Goal: Task Accomplishment & Management: Manage account settings

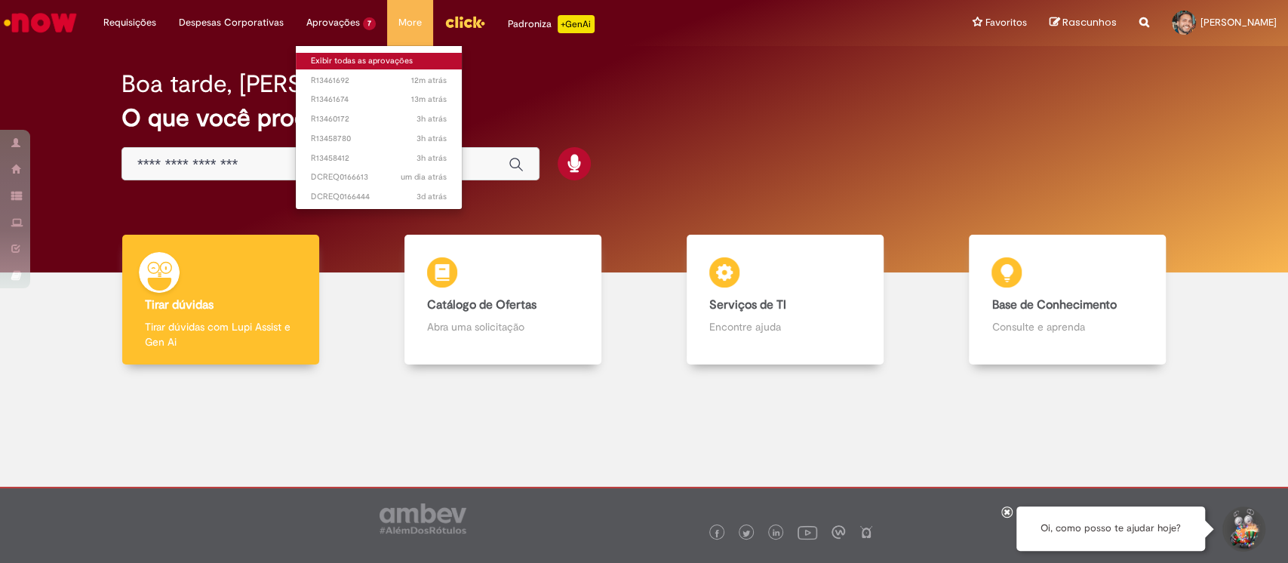
click at [389, 59] on link "Exibir todas as aprovações" at bounding box center [379, 61] width 166 height 17
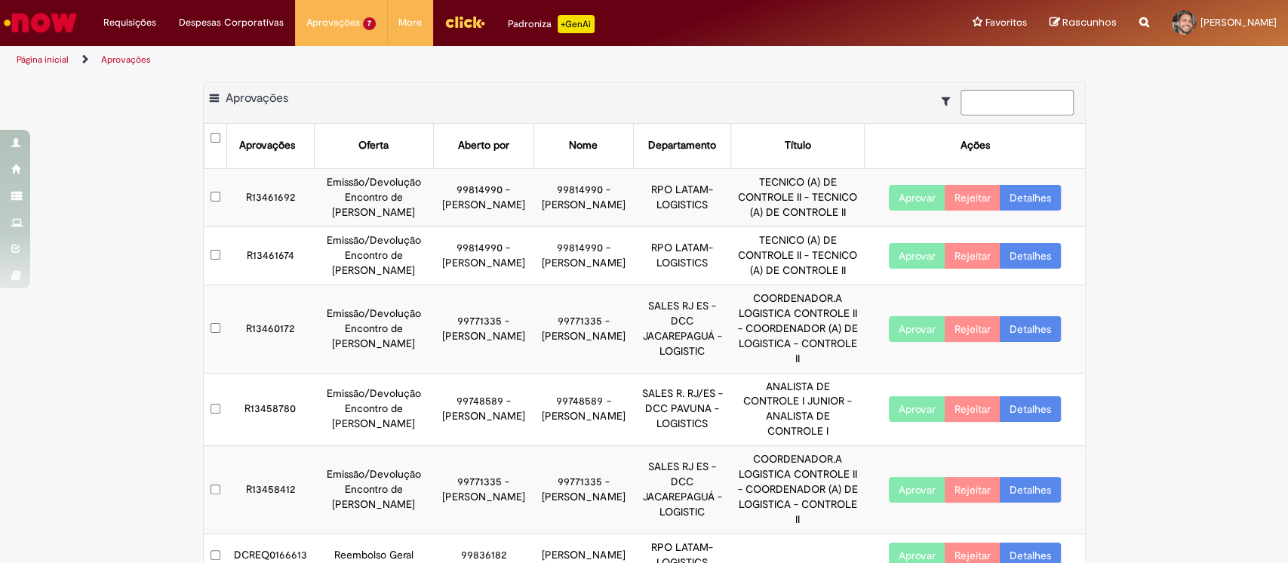
click at [912, 197] on button "Aprovar" at bounding box center [917, 198] width 57 height 26
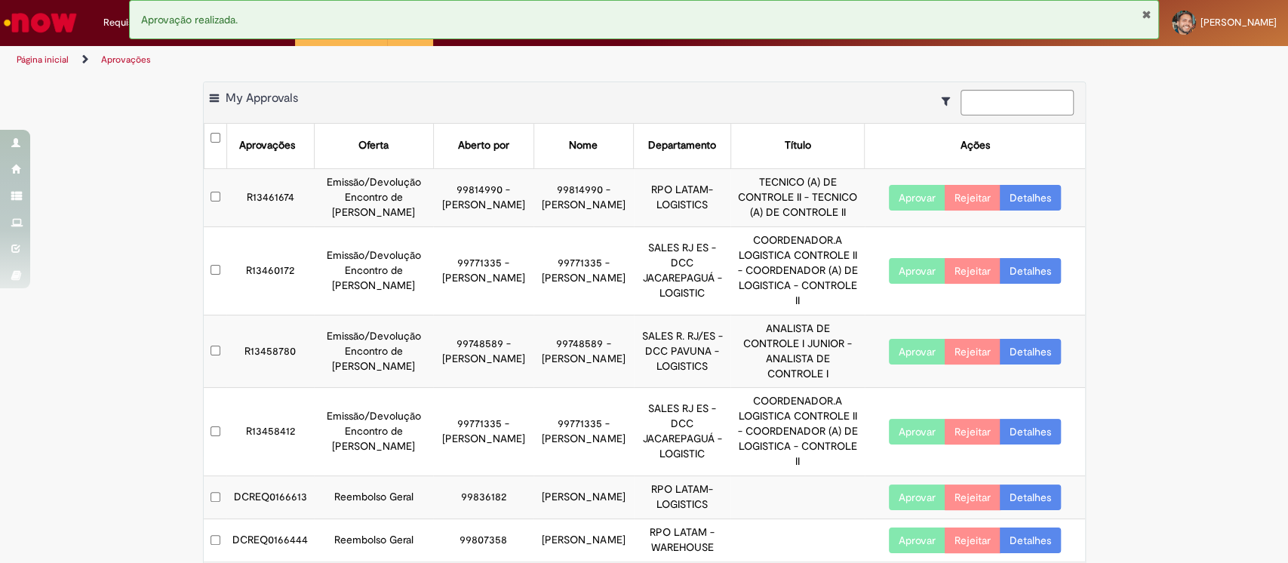
click at [912, 206] on button "Aprovar" at bounding box center [917, 198] width 57 height 26
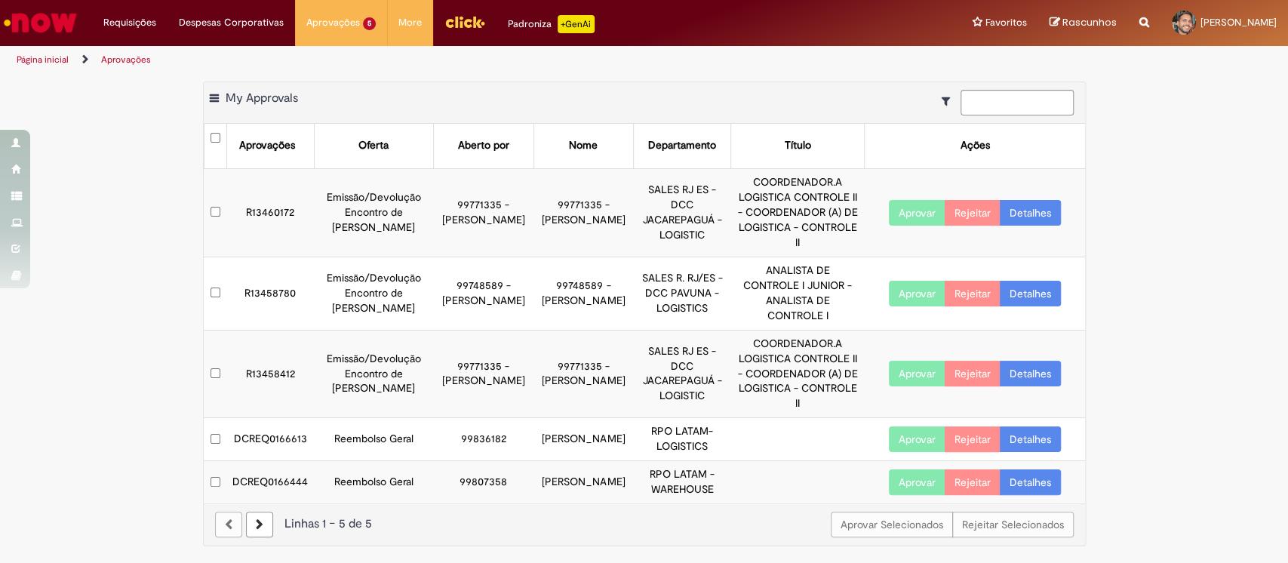
click at [908, 208] on button "Aprovar" at bounding box center [917, 213] width 57 height 26
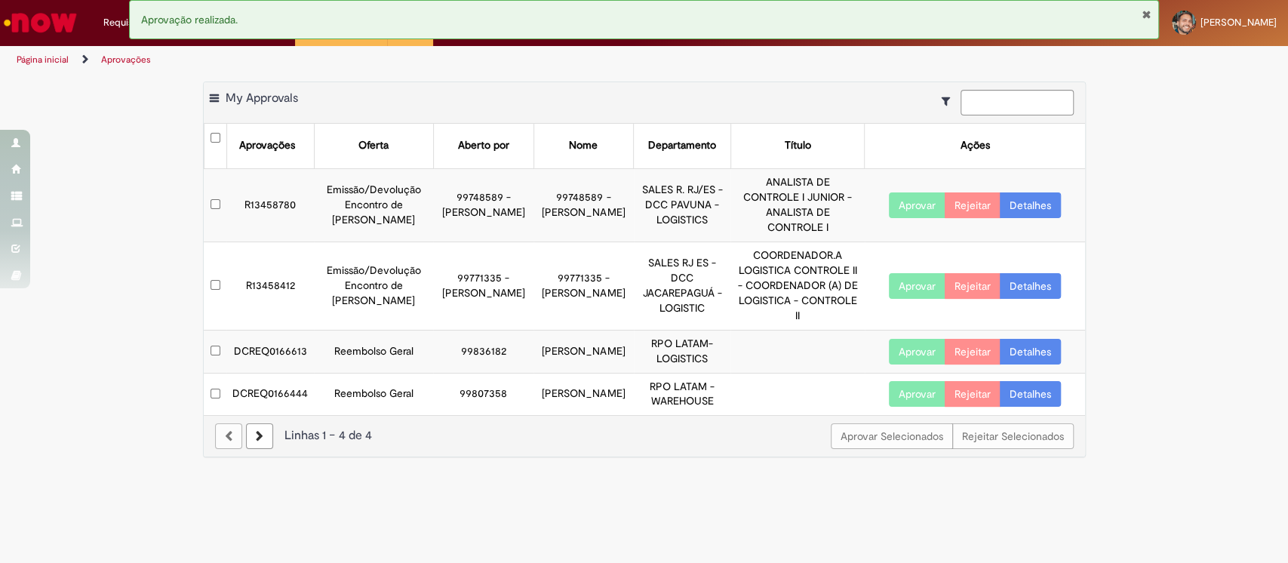
click at [924, 194] on button "Aprovar" at bounding box center [917, 205] width 57 height 26
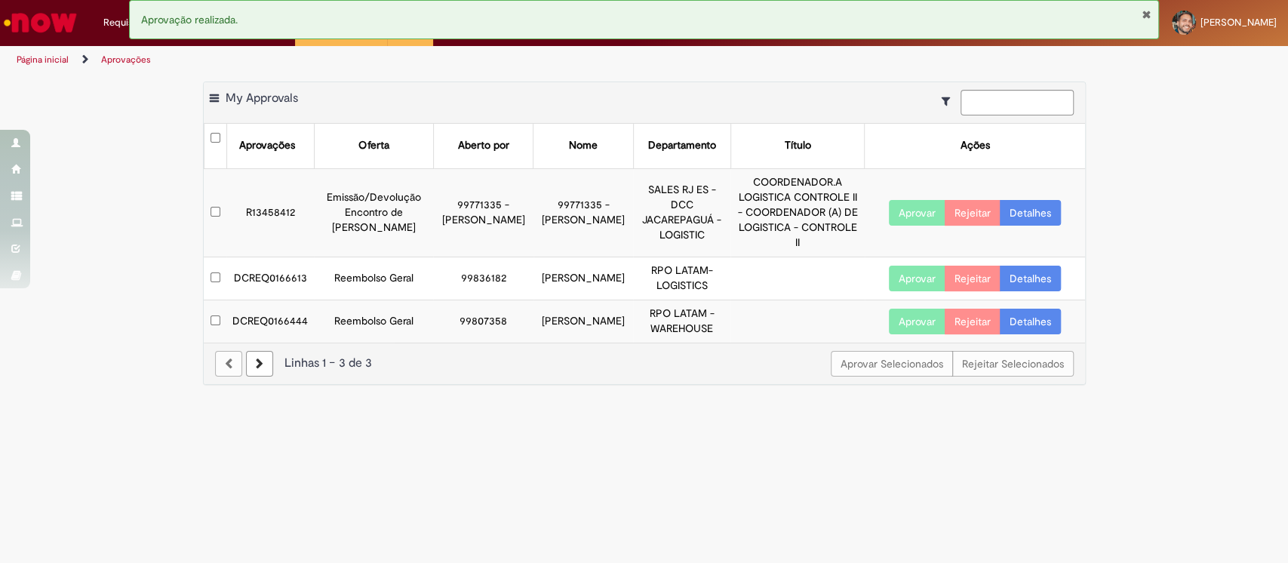
click at [906, 200] on button "Aprovar" at bounding box center [917, 213] width 57 height 26
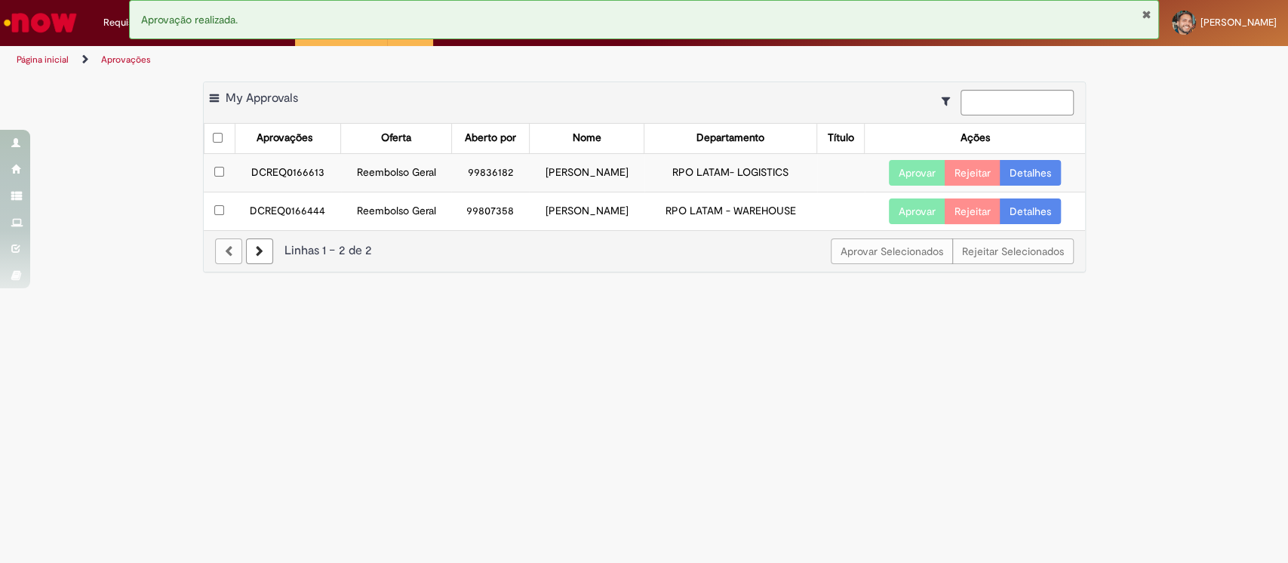
click at [1019, 178] on link "Detalhes" at bounding box center [1030, 173] width 61 height 26
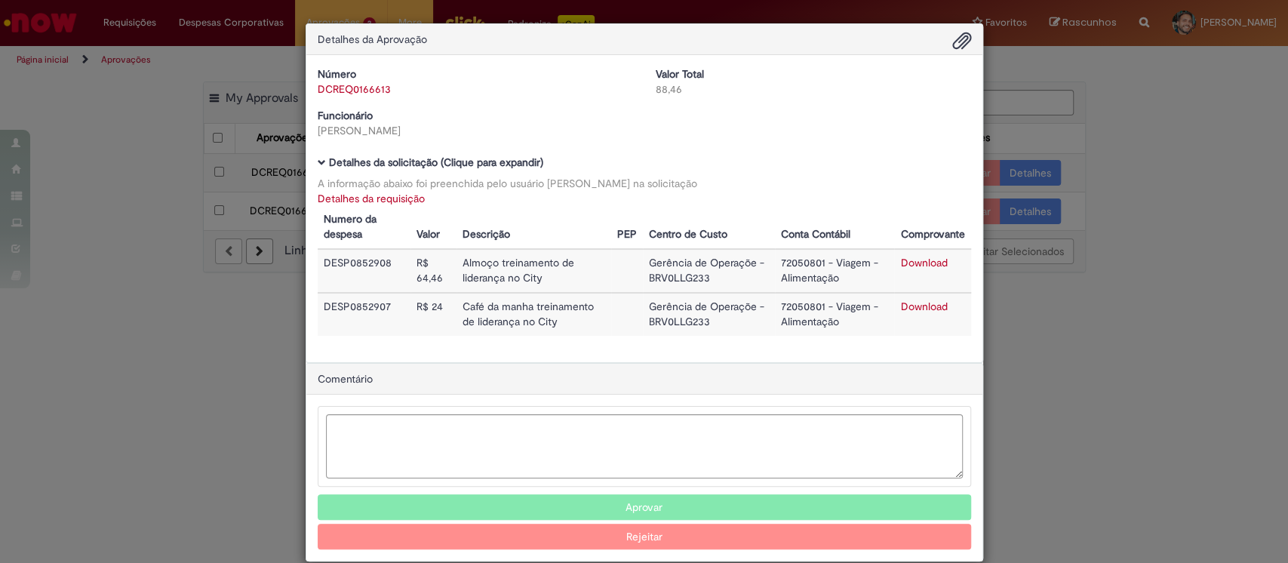
click at [1127, 135] on div "Detalhes da Aprovação Número DCREQ0166613 Valor Total 88,46 Funcionário [PERSON…" at bounding box center [644, 281] width 1288 height 563
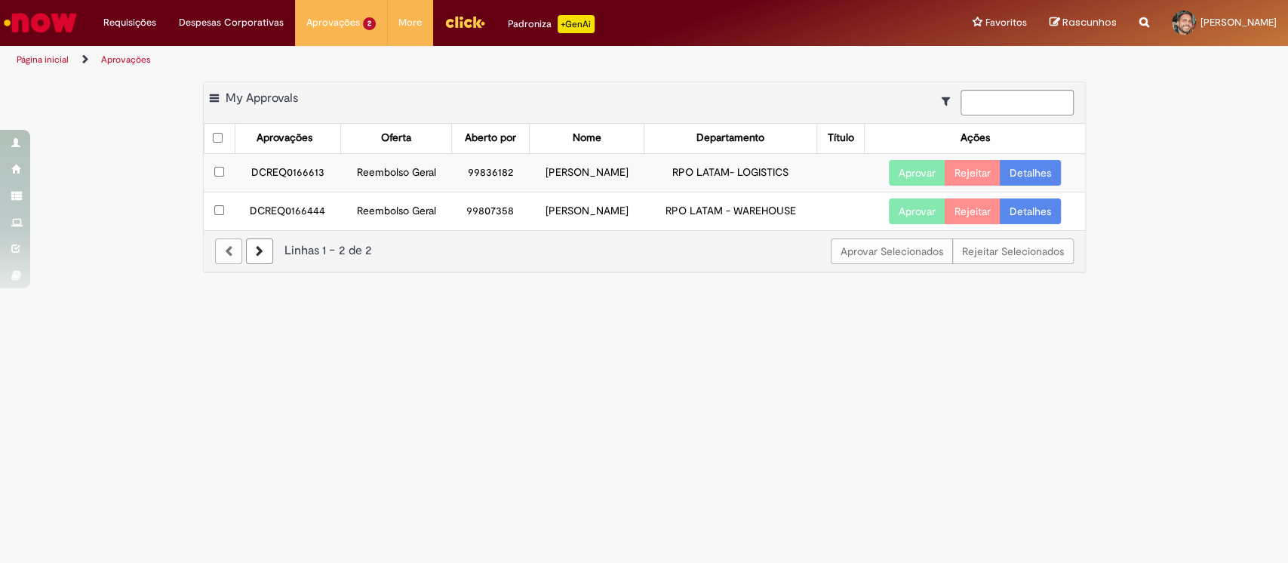
click at [1035, 212] on link "Detalhes" at bounding box center [1030, 211] width 61 height 26
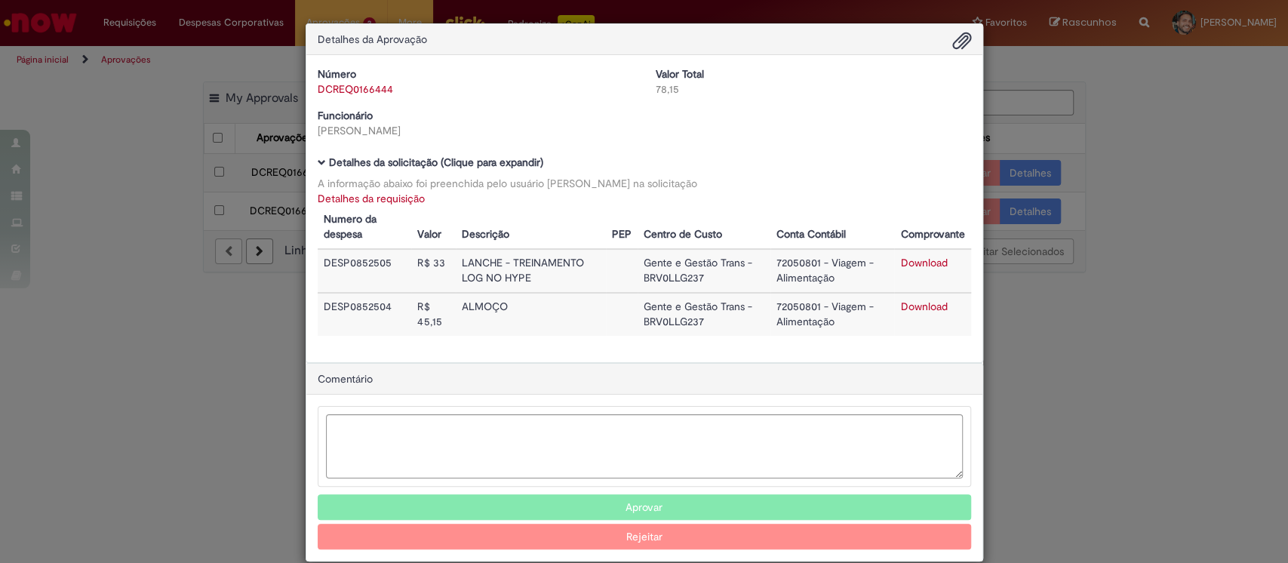
click at [1082, 155] on div "Detalhes da Aprovação Número DCREQ0166444 Valor Total 78,15 Funcionário [PERSON…" at bounding box center [644, 281] width 1288 height 563
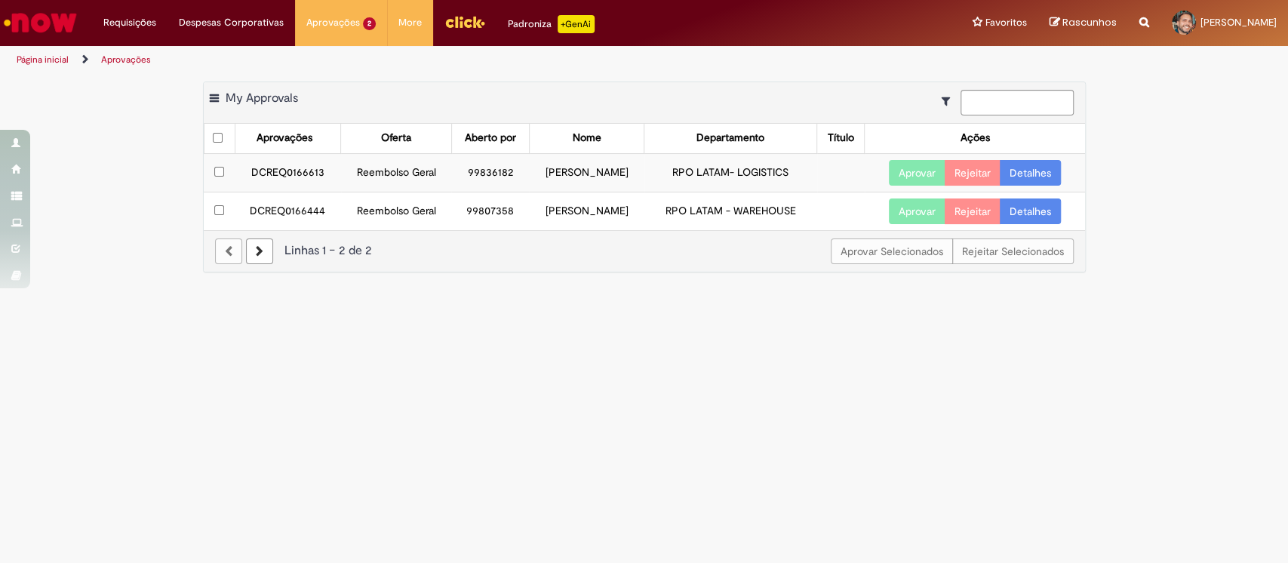
click at [1022, 160] on link "Detalhes" at bounding box center [1030, 173] width 61 height 26
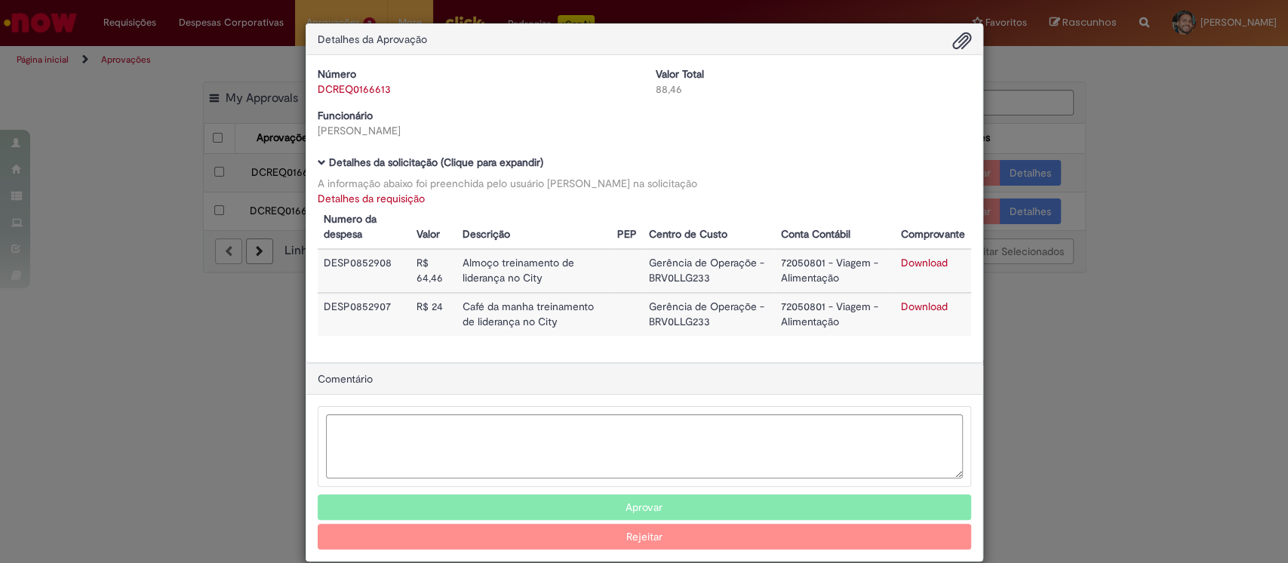
click at [1188, 133] on div "Detalhes da Aprovação Número DCREQ0166613 Valor Total 88,46 Funcionário [PERSON…" at bounding box center [644, 281] width 1288 height 563
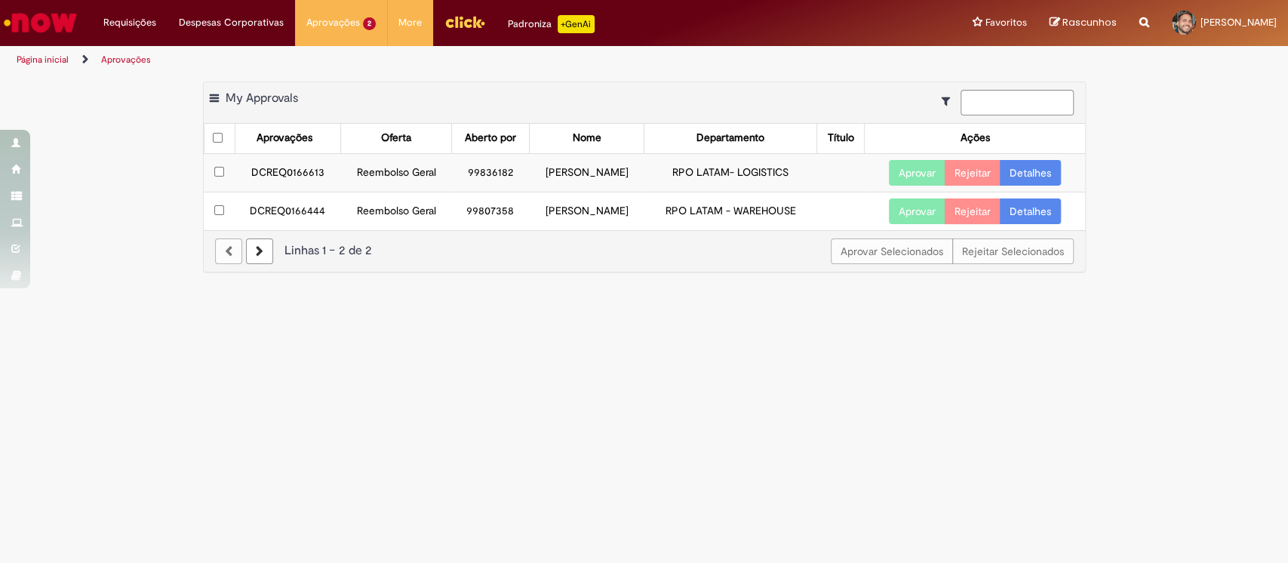
click at [918, 170] on button "Aprovar" at bounding box center [917, 173] width 57 height 26
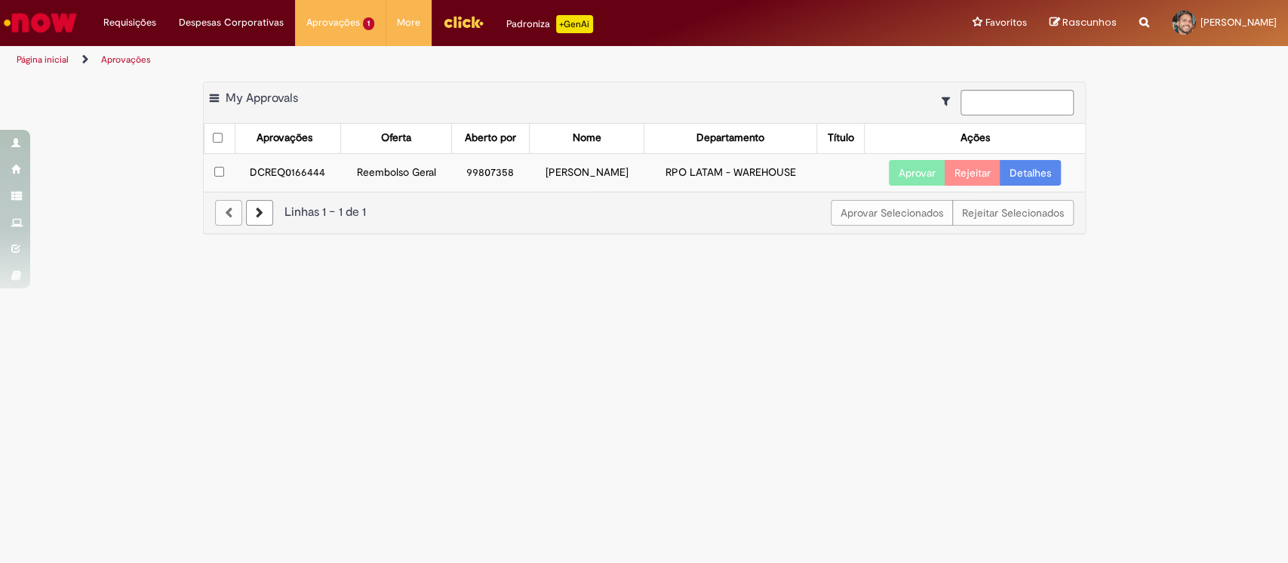
click at [918, 171] on button "Aprovar" at bounding box center [917, 173] width 57 height 26
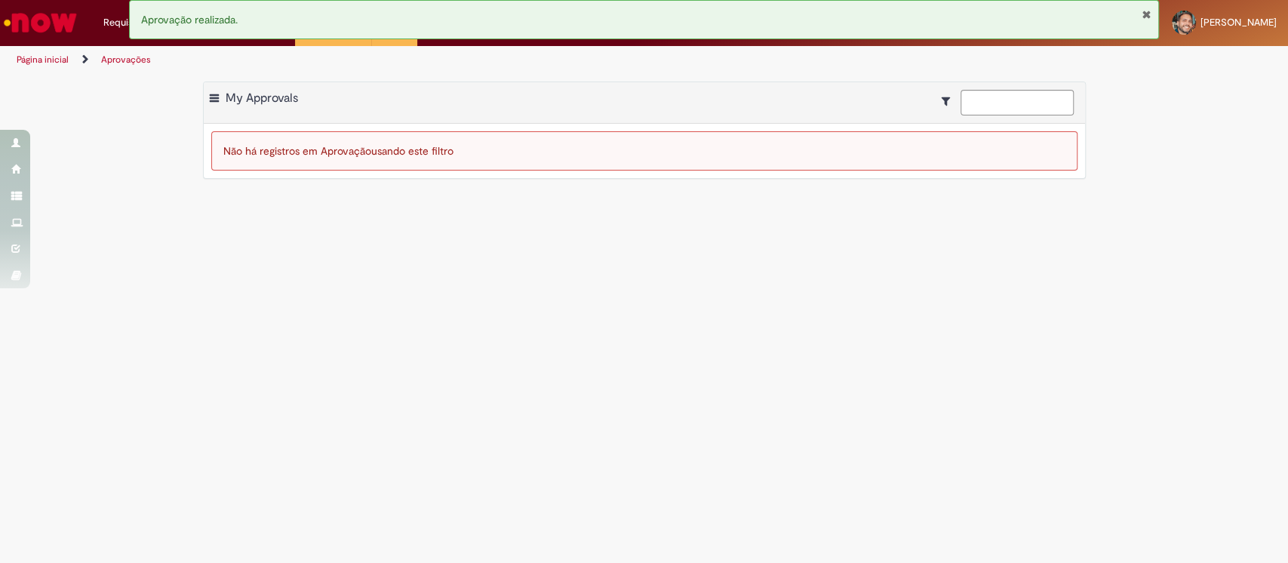
click at [532, 69] on ul "Página inicial Aprovações" at bounding box center [429, 60] width 836 height 28
